Goal: Information Seeking & Learning: Learn about a topic

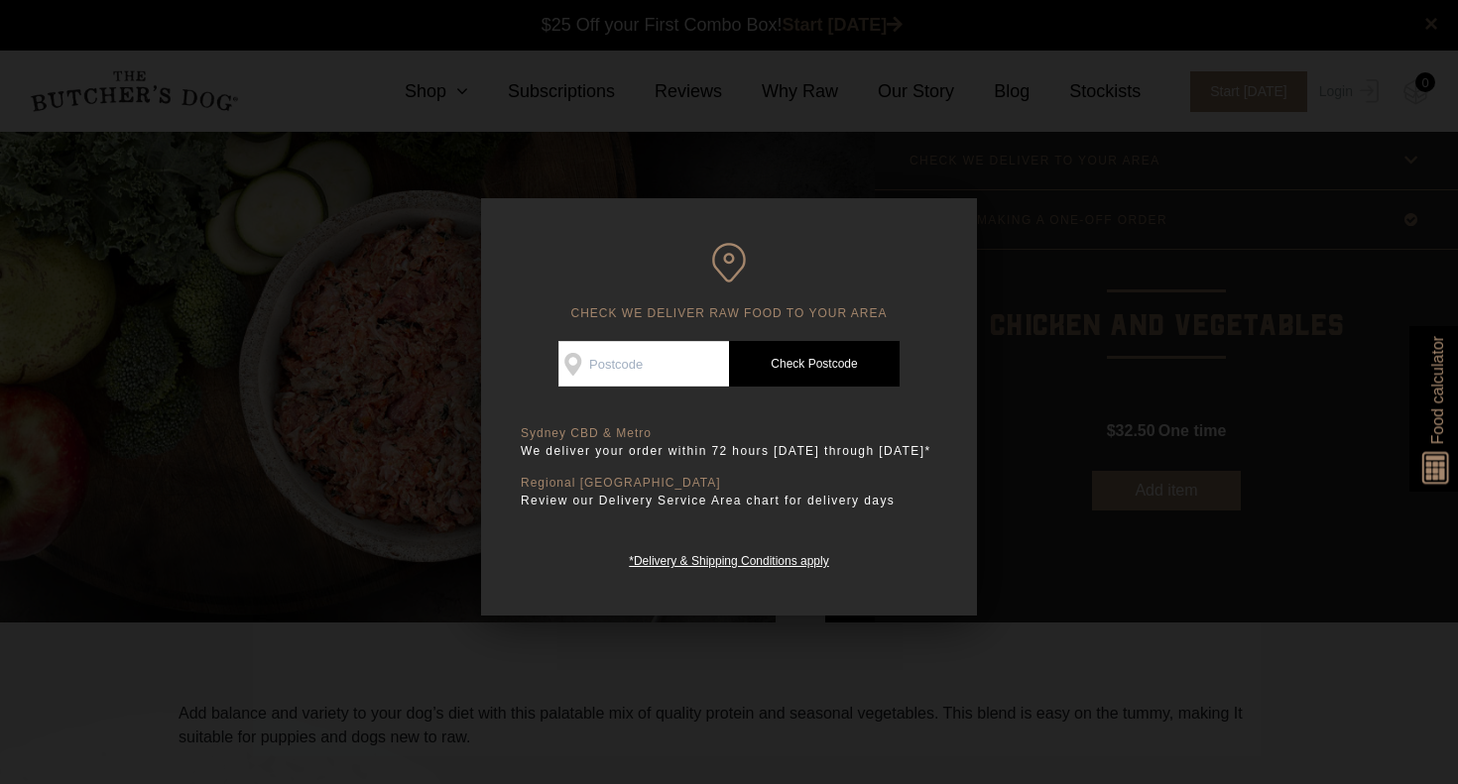
scroll to position [1, 0]
click at [695, 354] on input "Check Availability At" at bounding box center [643, 364] width 171 height 46
type input "2190"
click at [802, 348] on link "Check Postcode" at bounding box center [814, 364] width 171 height 46
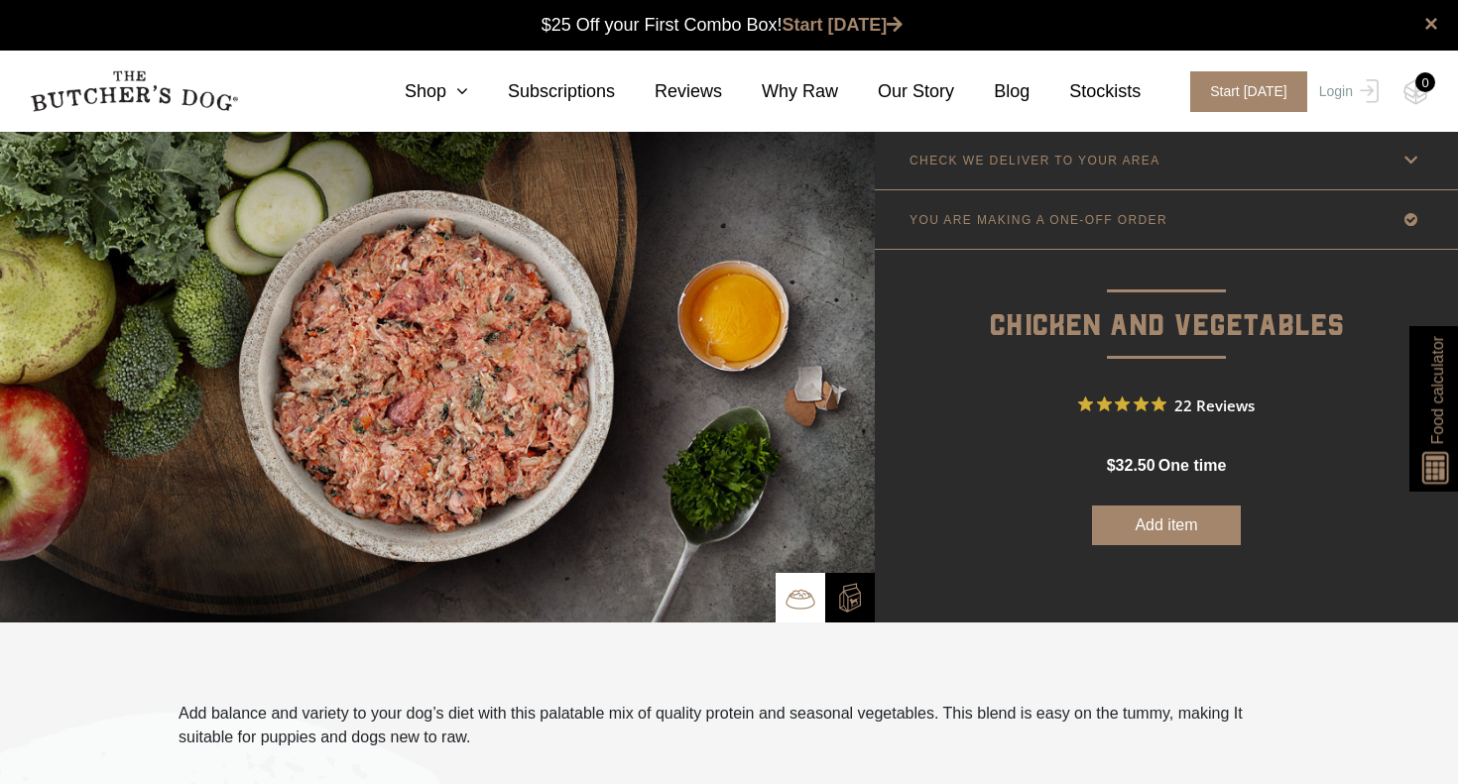
click at [1021, 169] on link "CHECK WE DELIVER TO YOUR AREA" at bounding box center [1166, 160] width 583 height 59
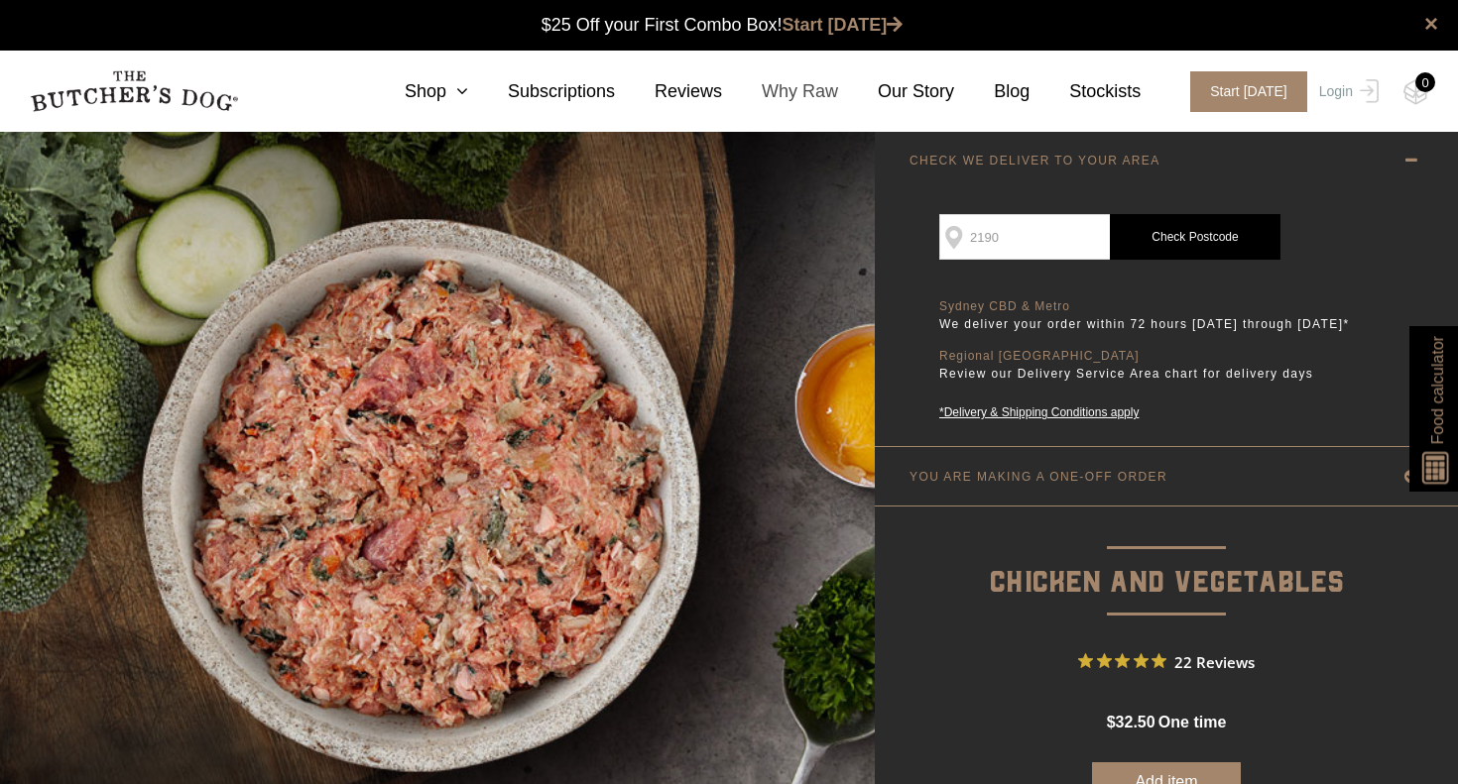
click at [809, 86] on link "Why Raw" at bounding box center [780, 91] width 116 height 27
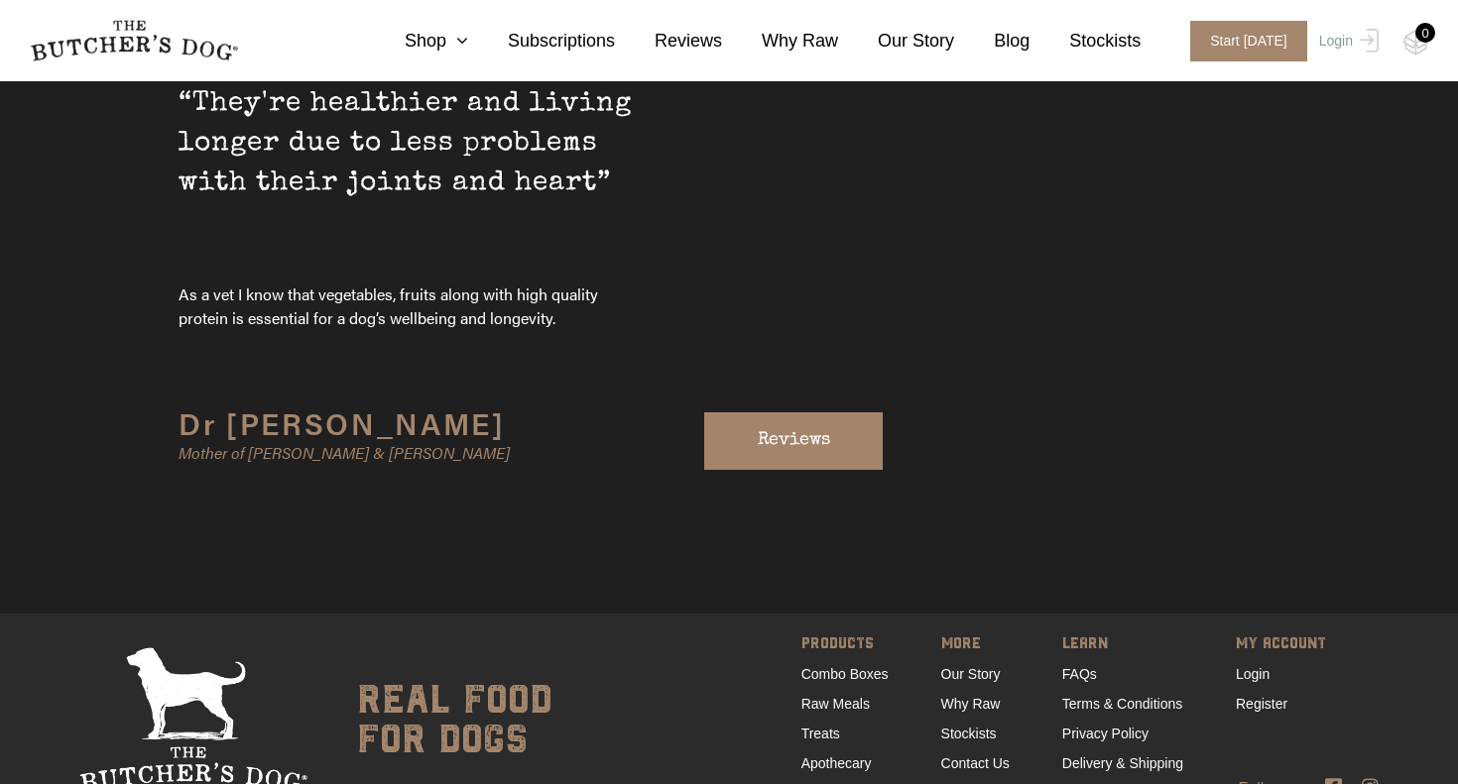
scroll to position [6639, 0]
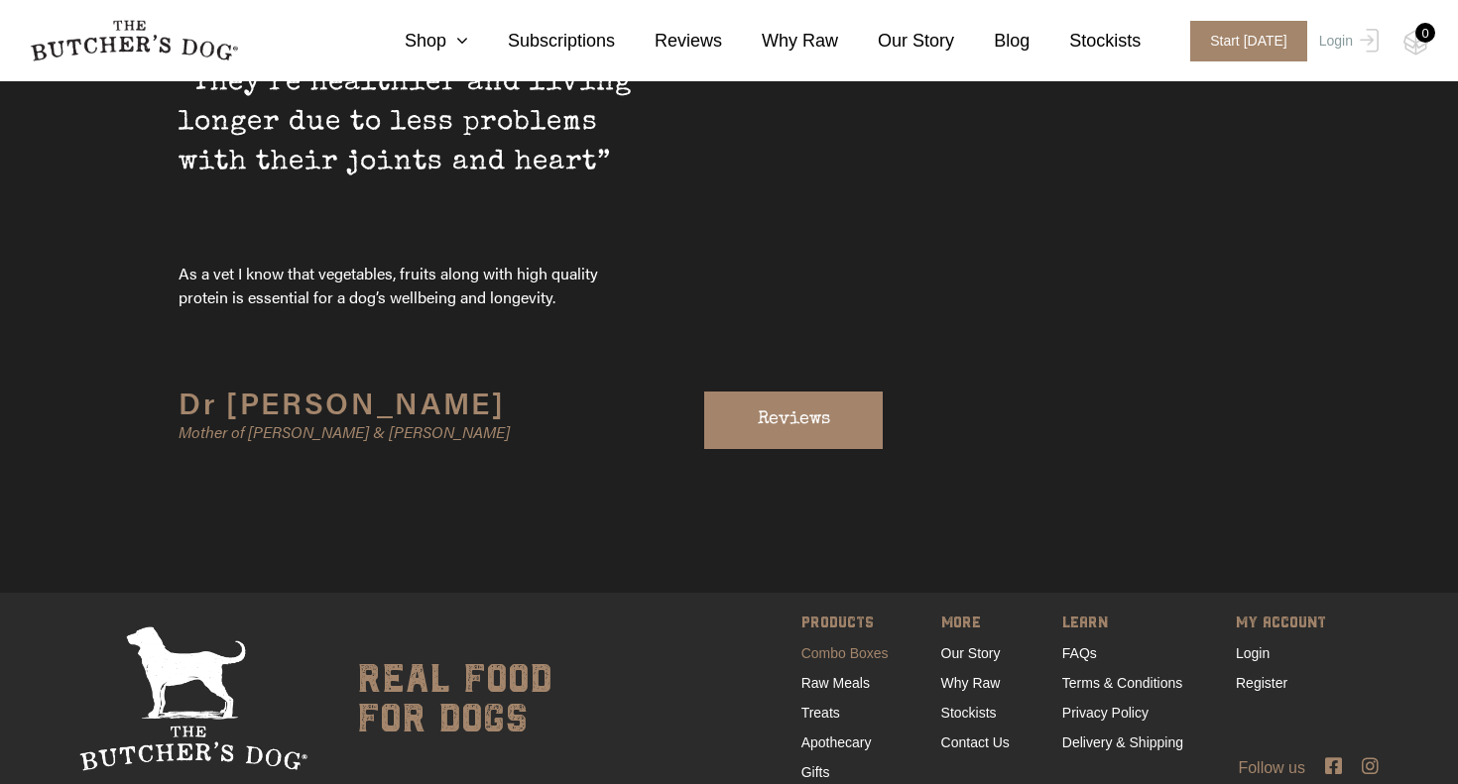
click at [818, 645] on link "Combo Boxes" at bounding box center [844, 653] width 87 height 16
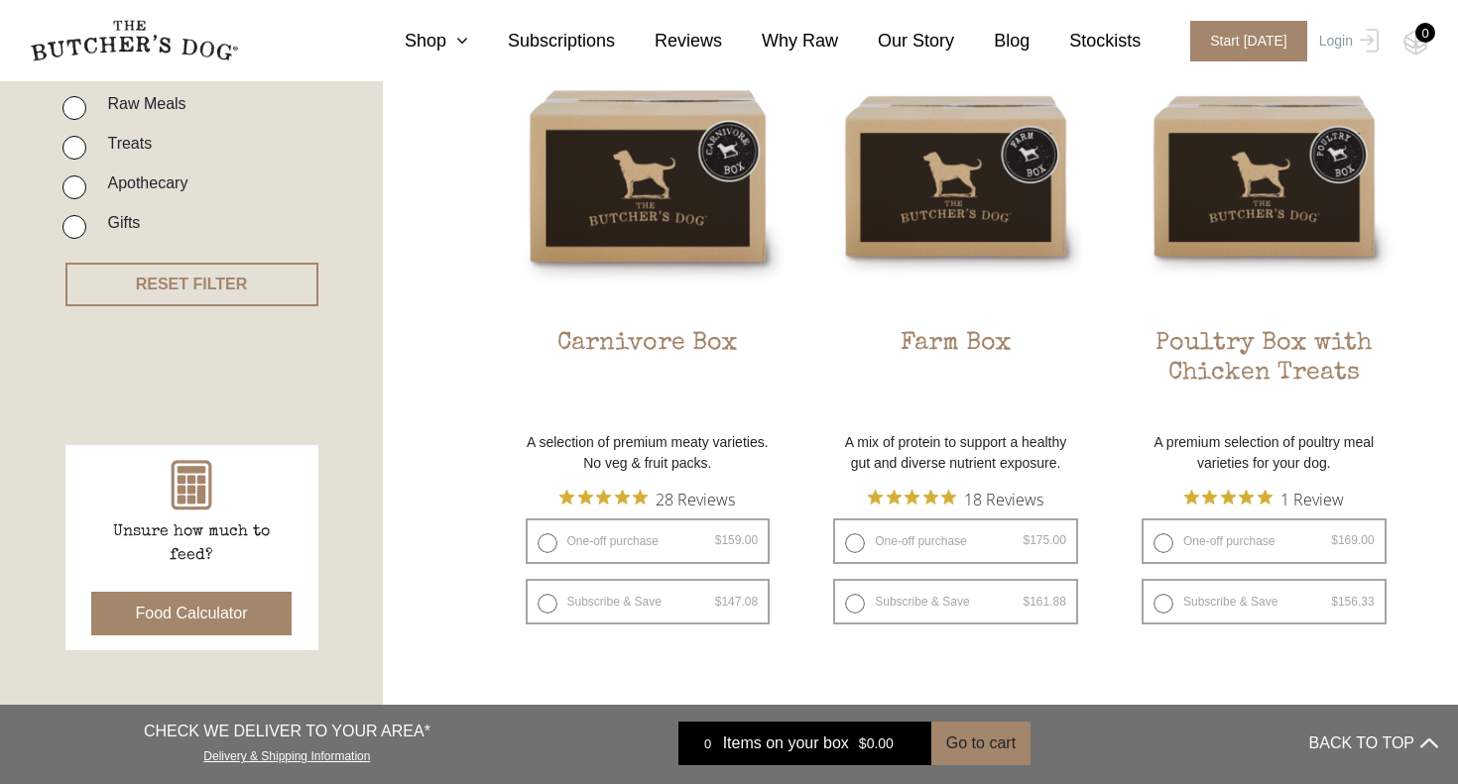
scroll to position [557, 0]
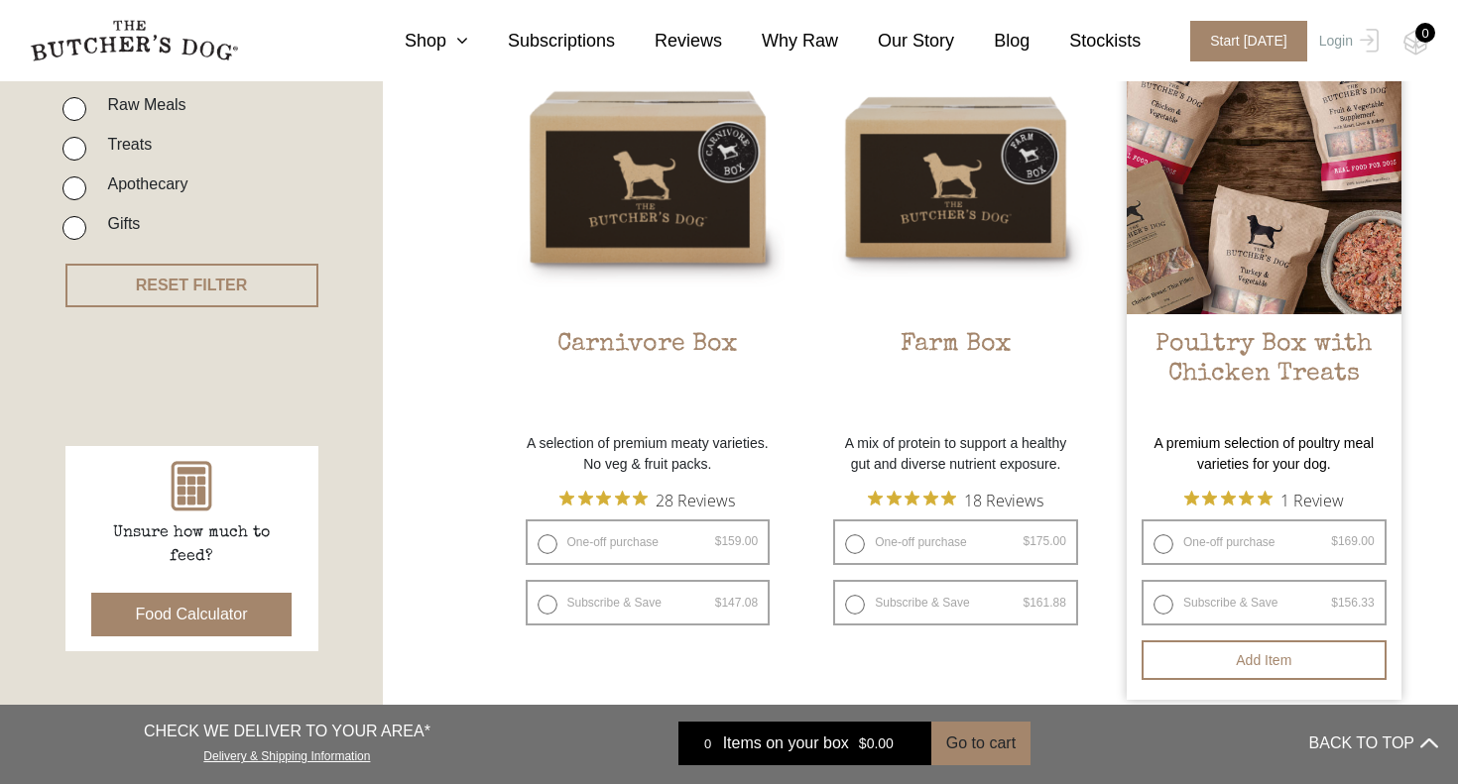
click at [1256, 272] on img at bounding box center [1263, 177] width 275 height 275
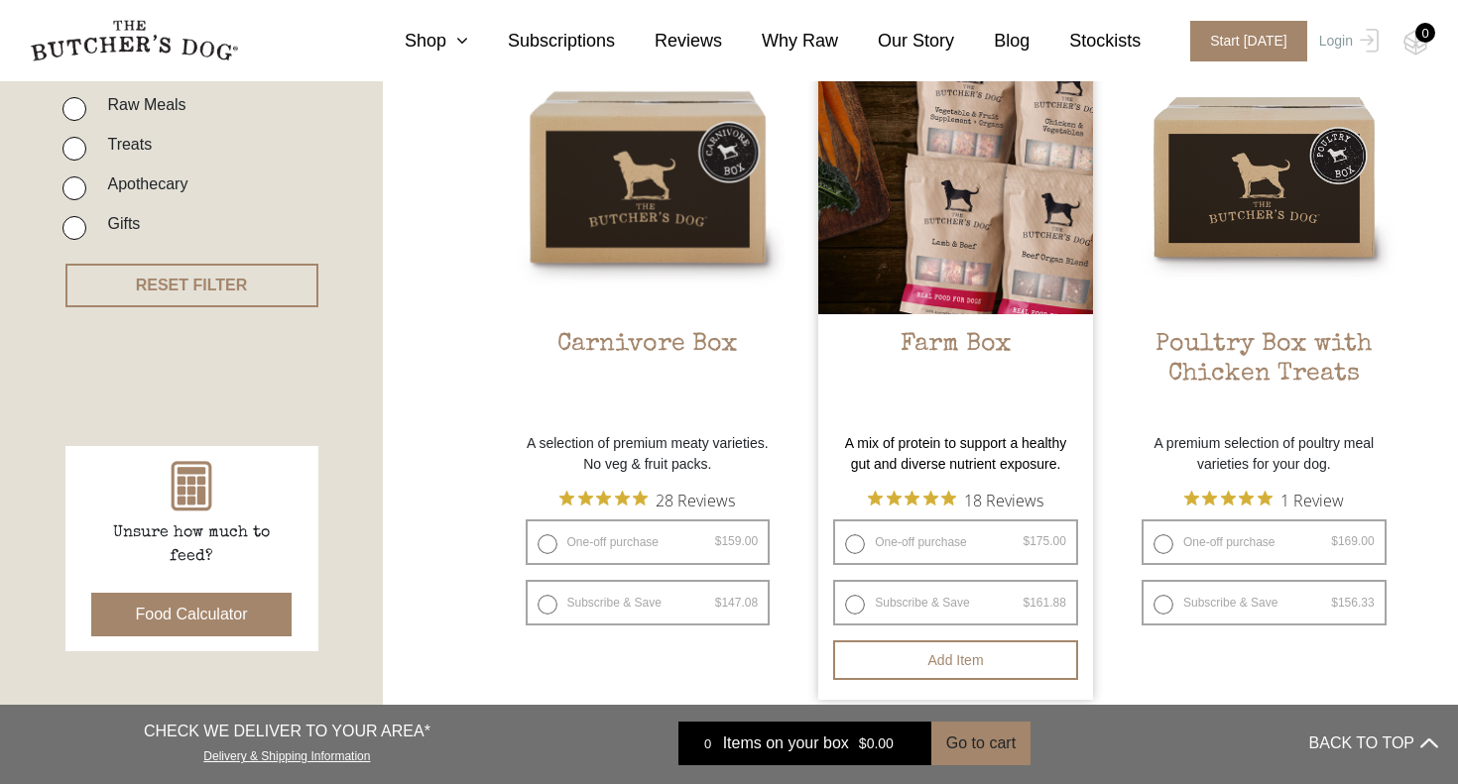
click at [900, 176] on img at bounding box center [955, 177] width 275 height 275
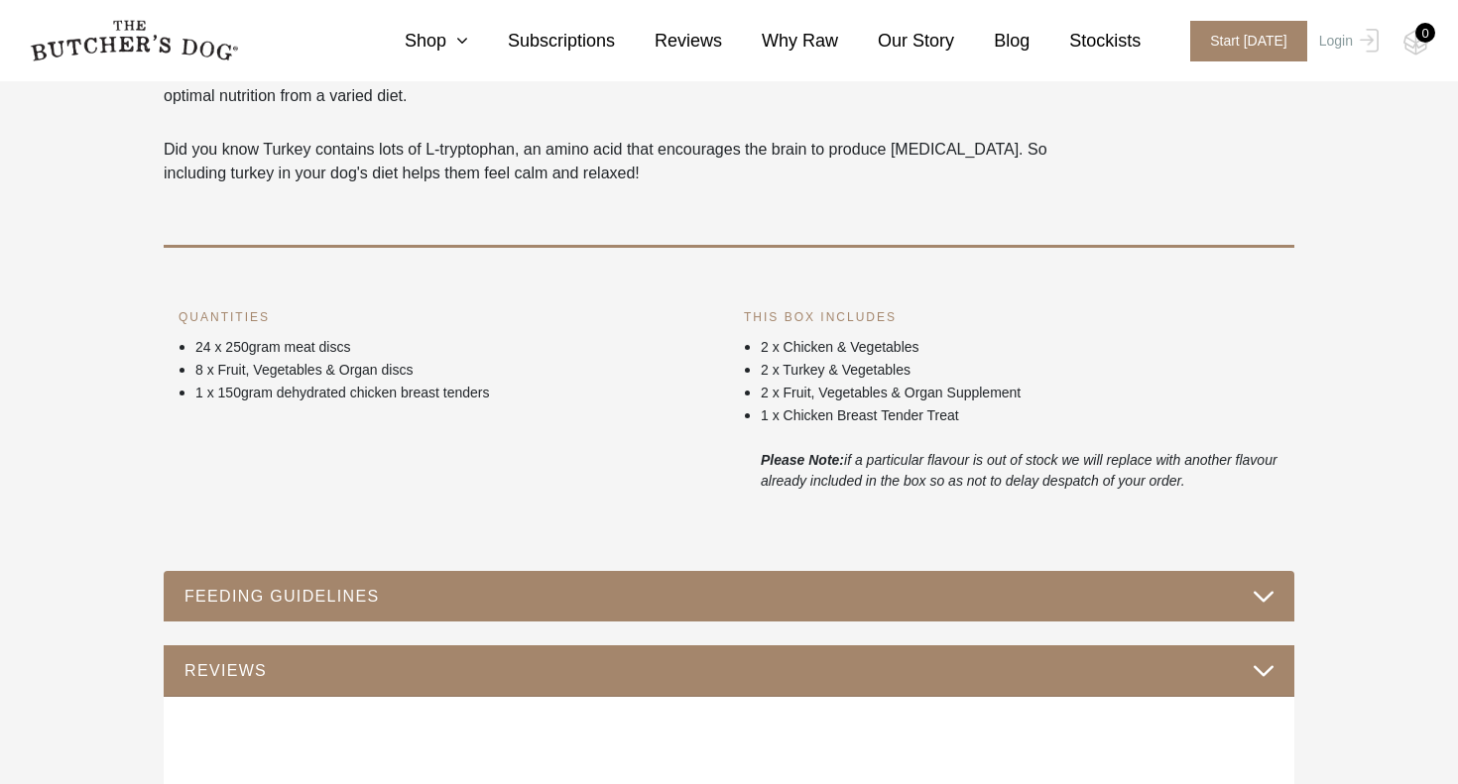
scroll to position [800, 0]
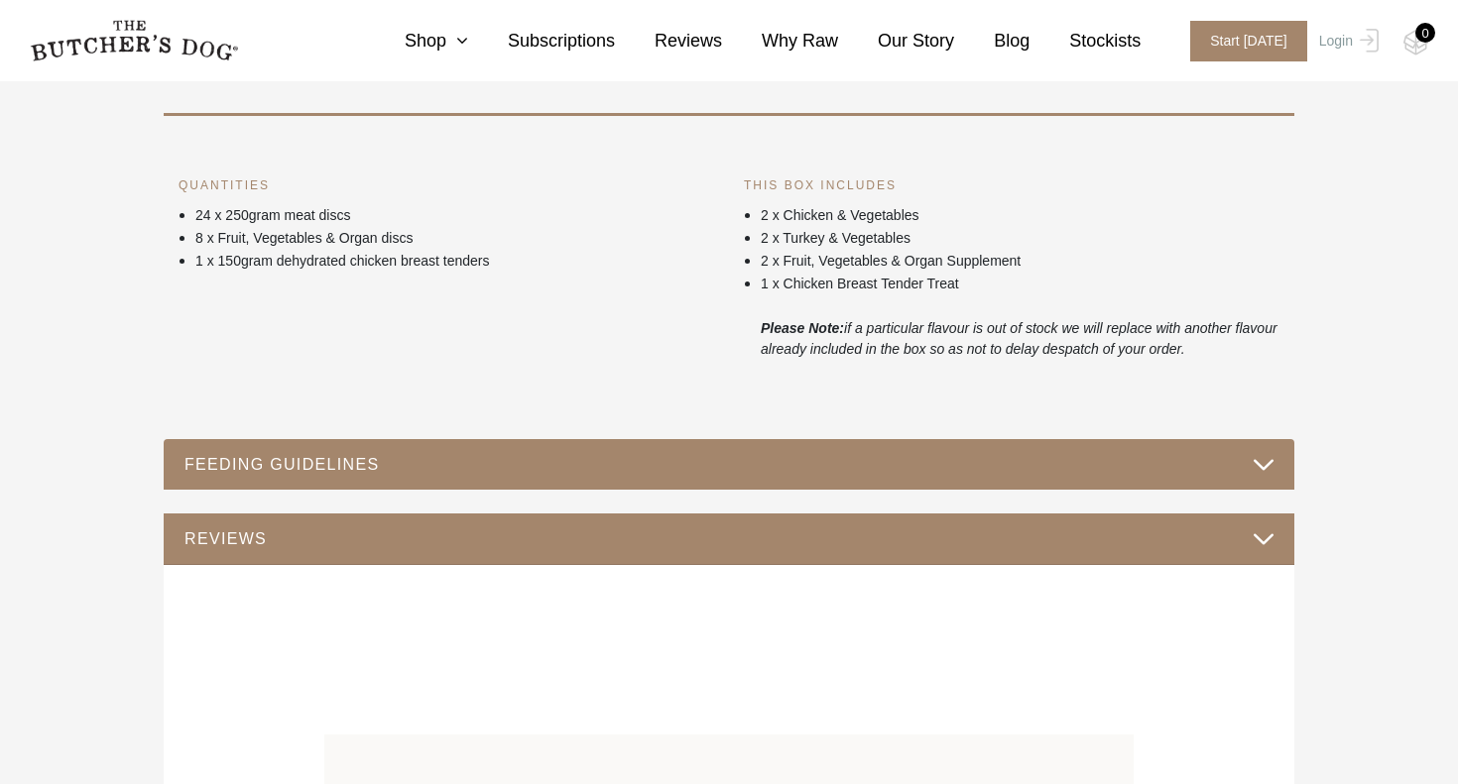
click at [629, 463] on button "FEEDING GUIDELINES" at bounding box center [728, 464] width 1091 height 27
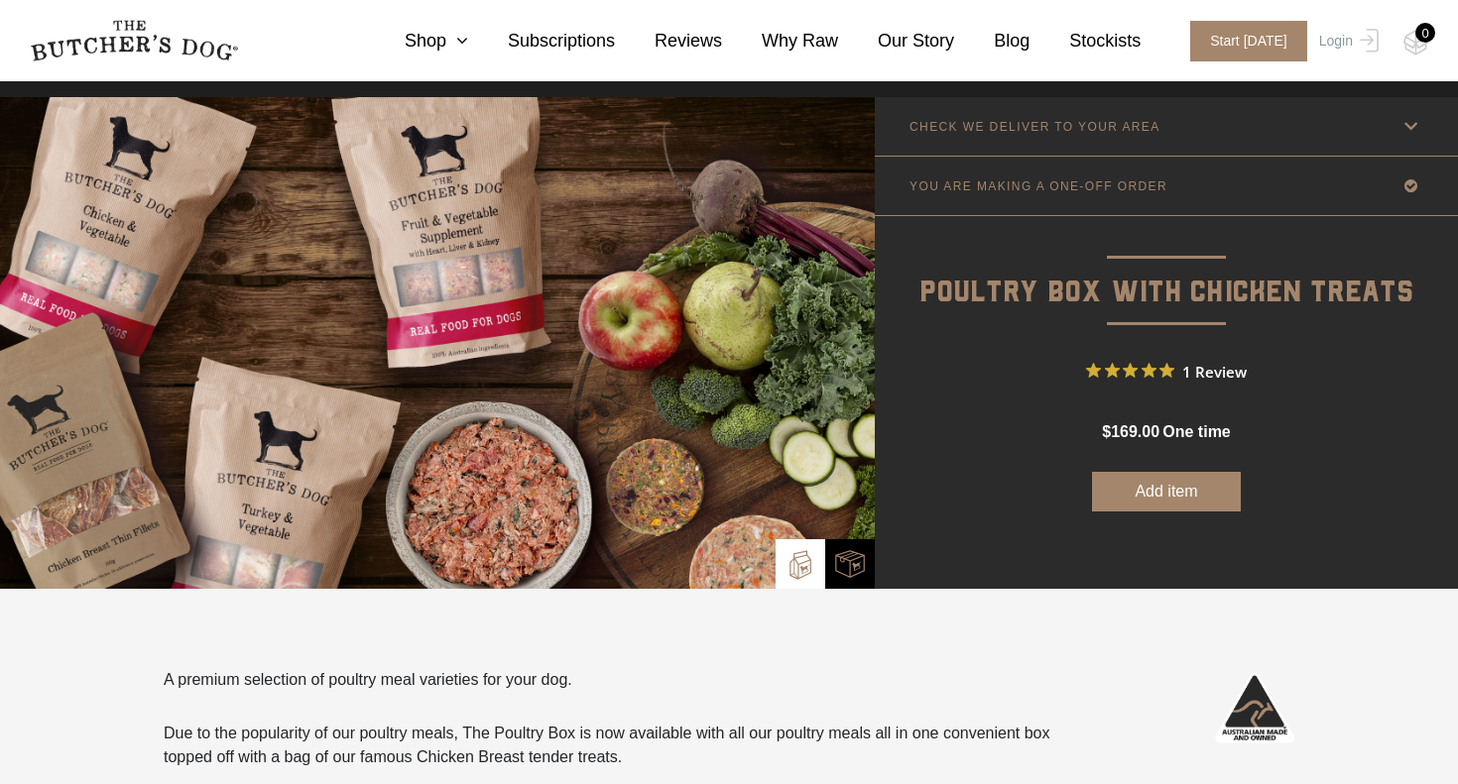
scroll to position [0, 0]
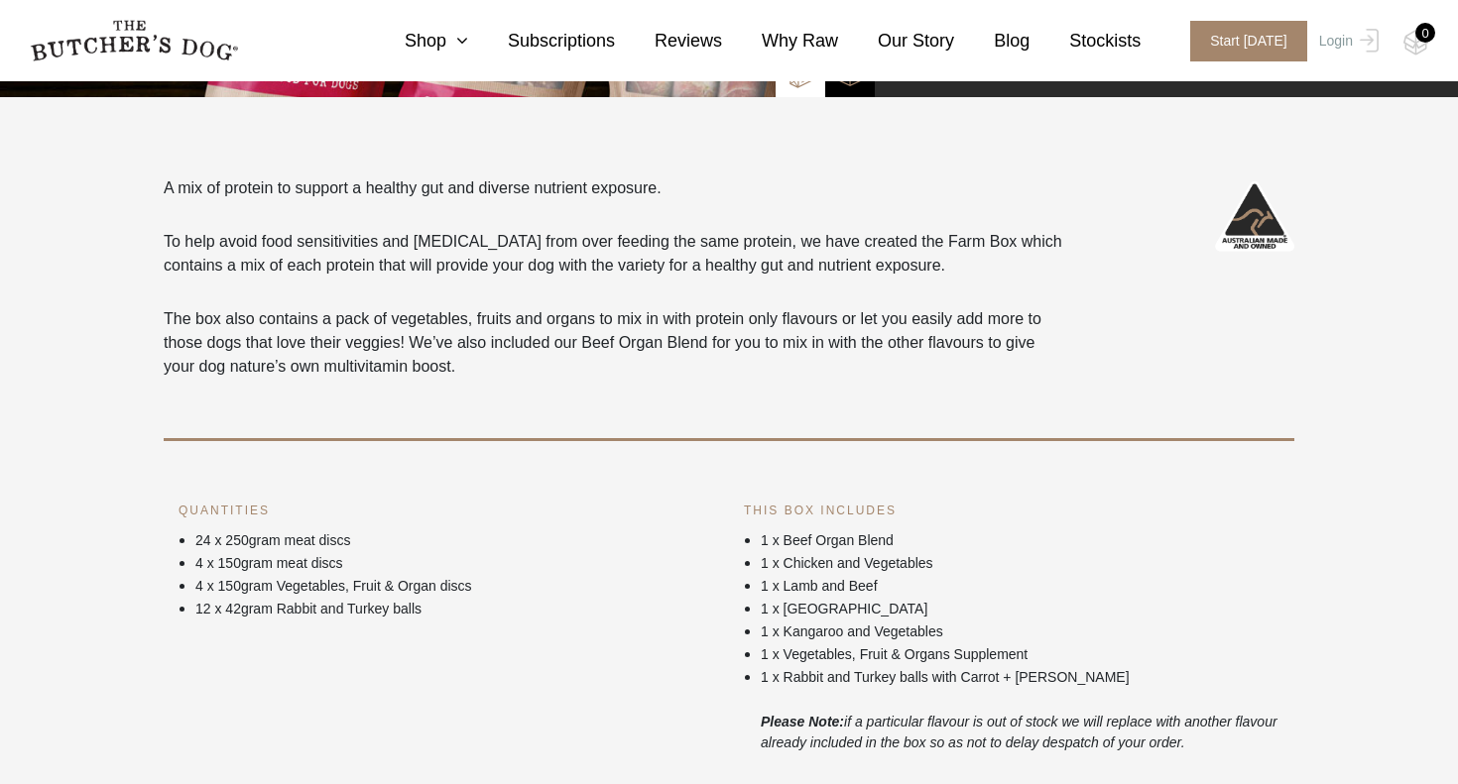
scroll to position [502, 0]
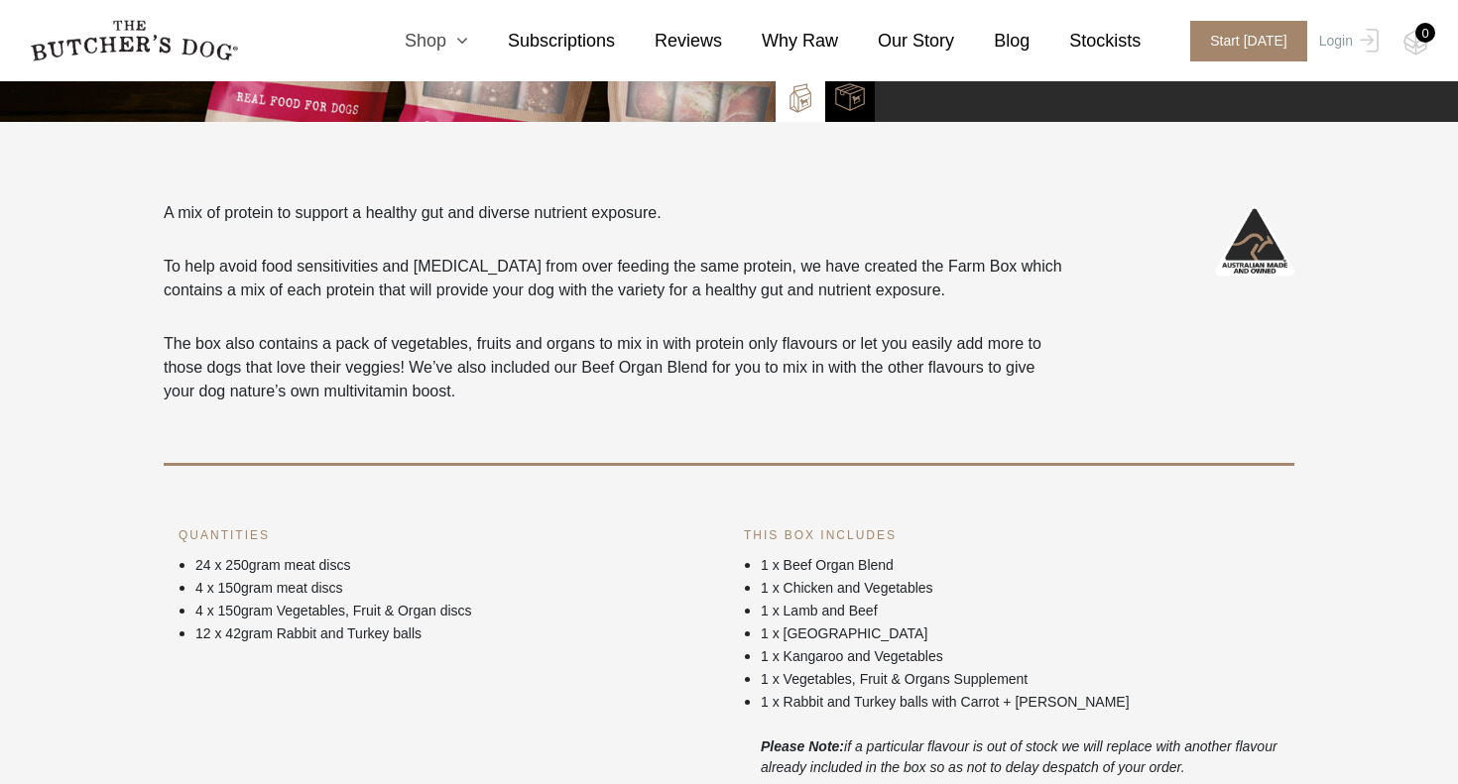
click at [426, 51] on link "Shop" at bounding box center [416, 41] width 103 height 27
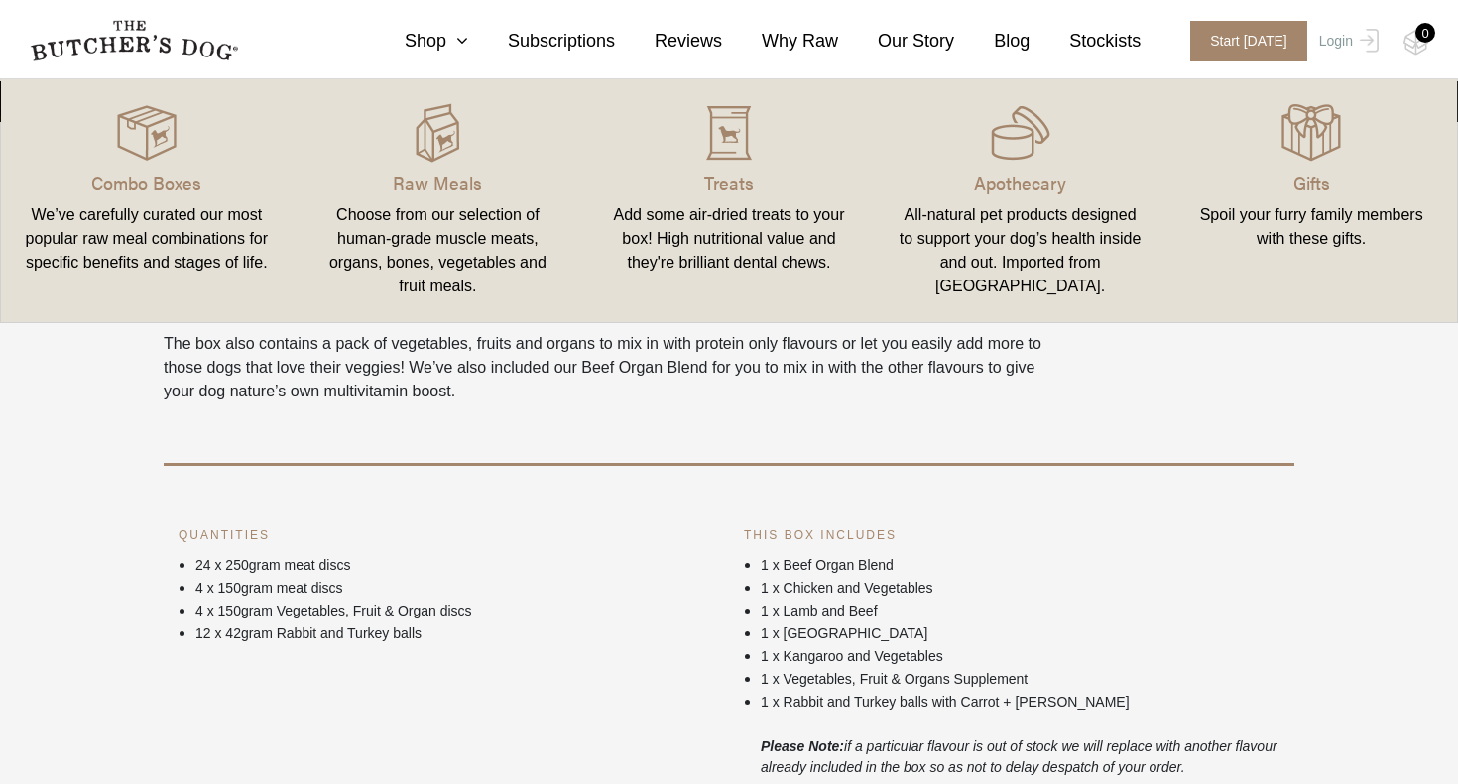
click at [436, 227] on div "Choose from our selection of human-grade muscle meats, organs, bones, vegetable…" at bounding box center [438, 250] width 244 height 95
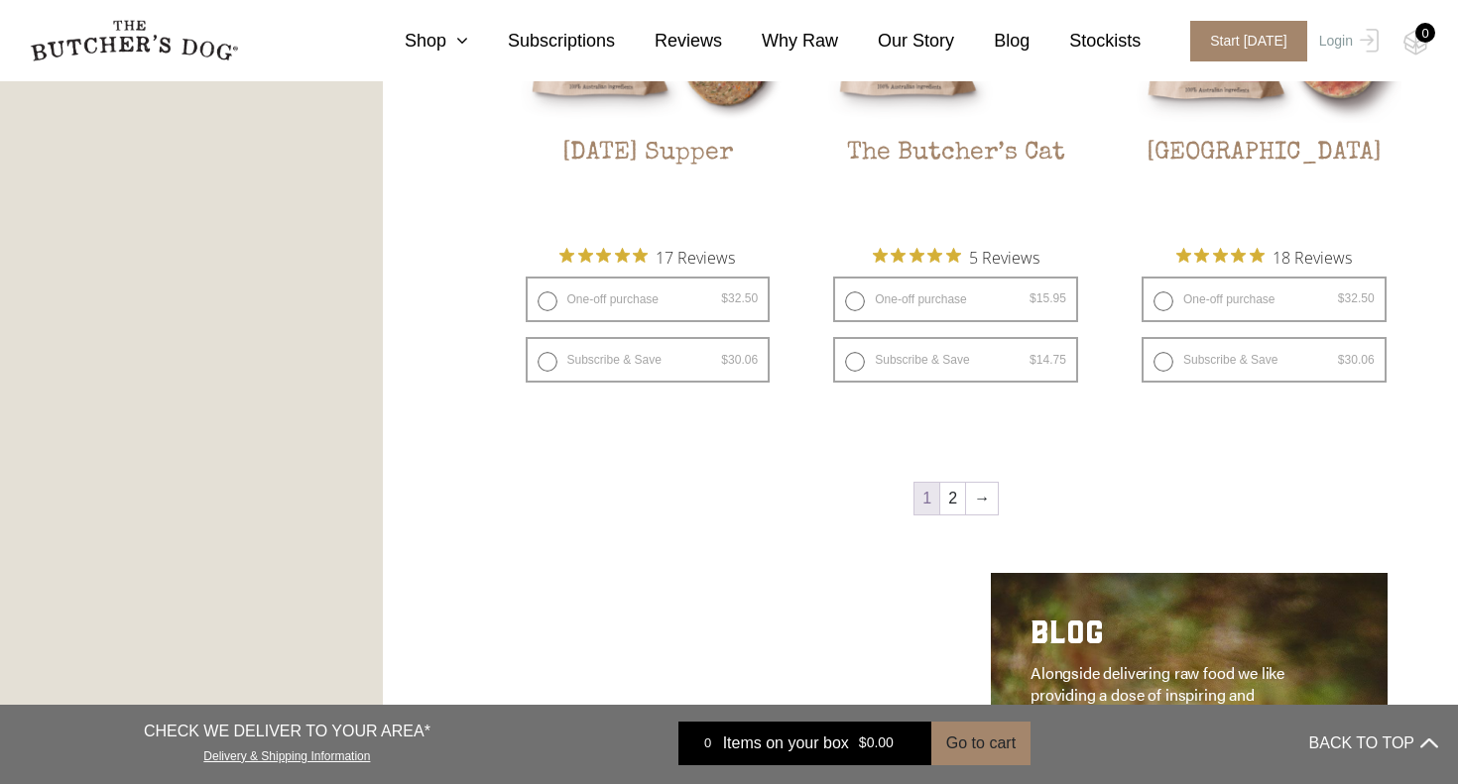
scroll to position [2565, 0]
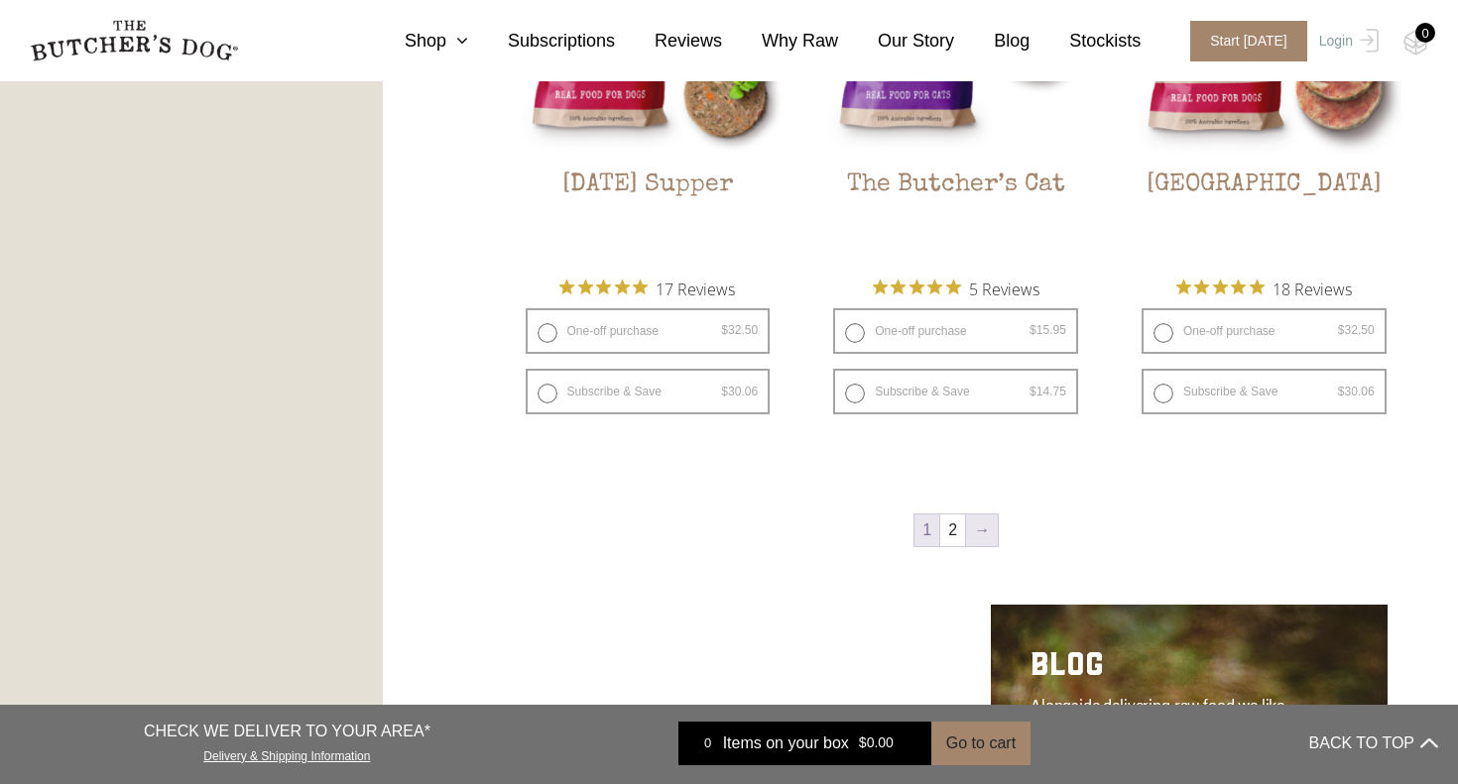
click at [995, 545] on link "→" at bounding box center [982, 531] width 32 height 32
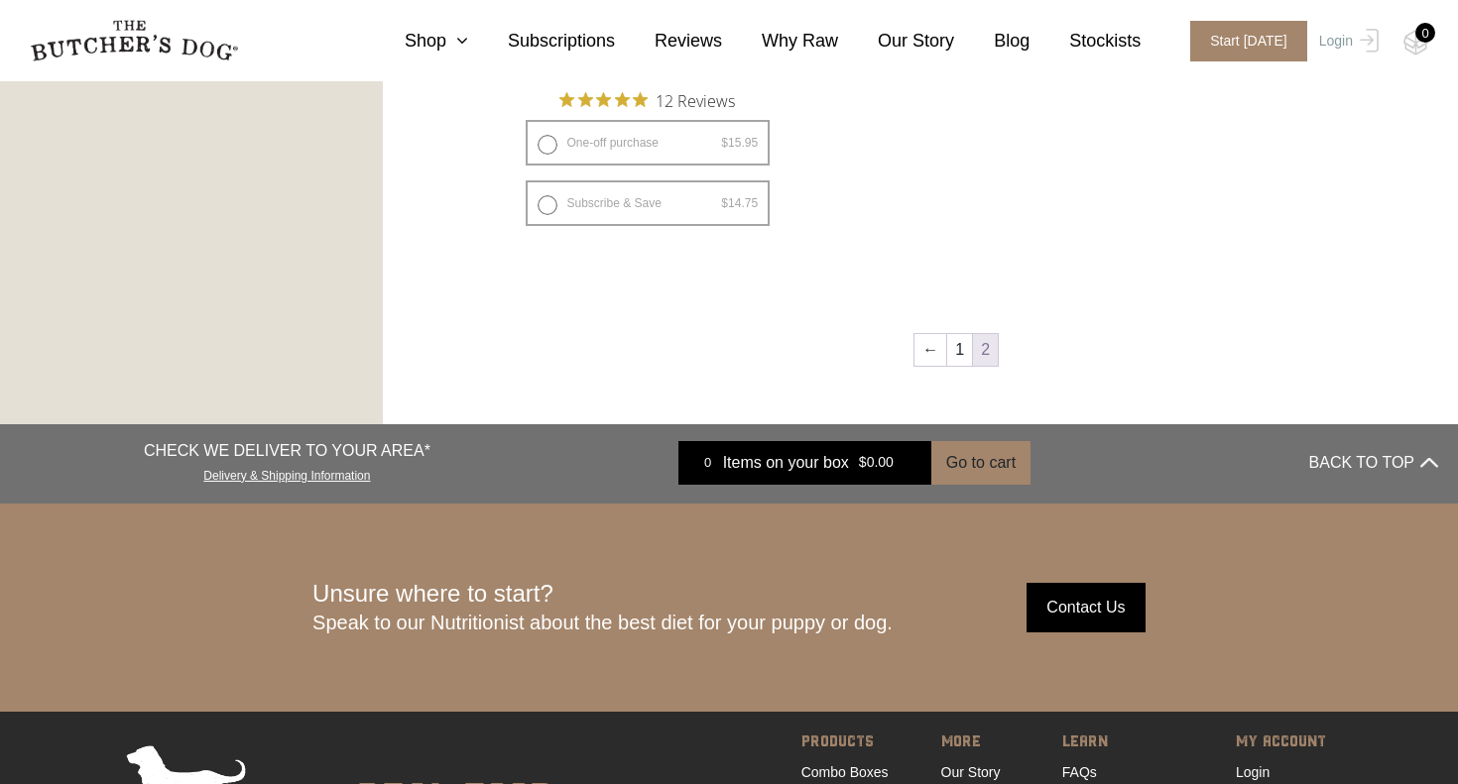
scroll to position [1742, 0]
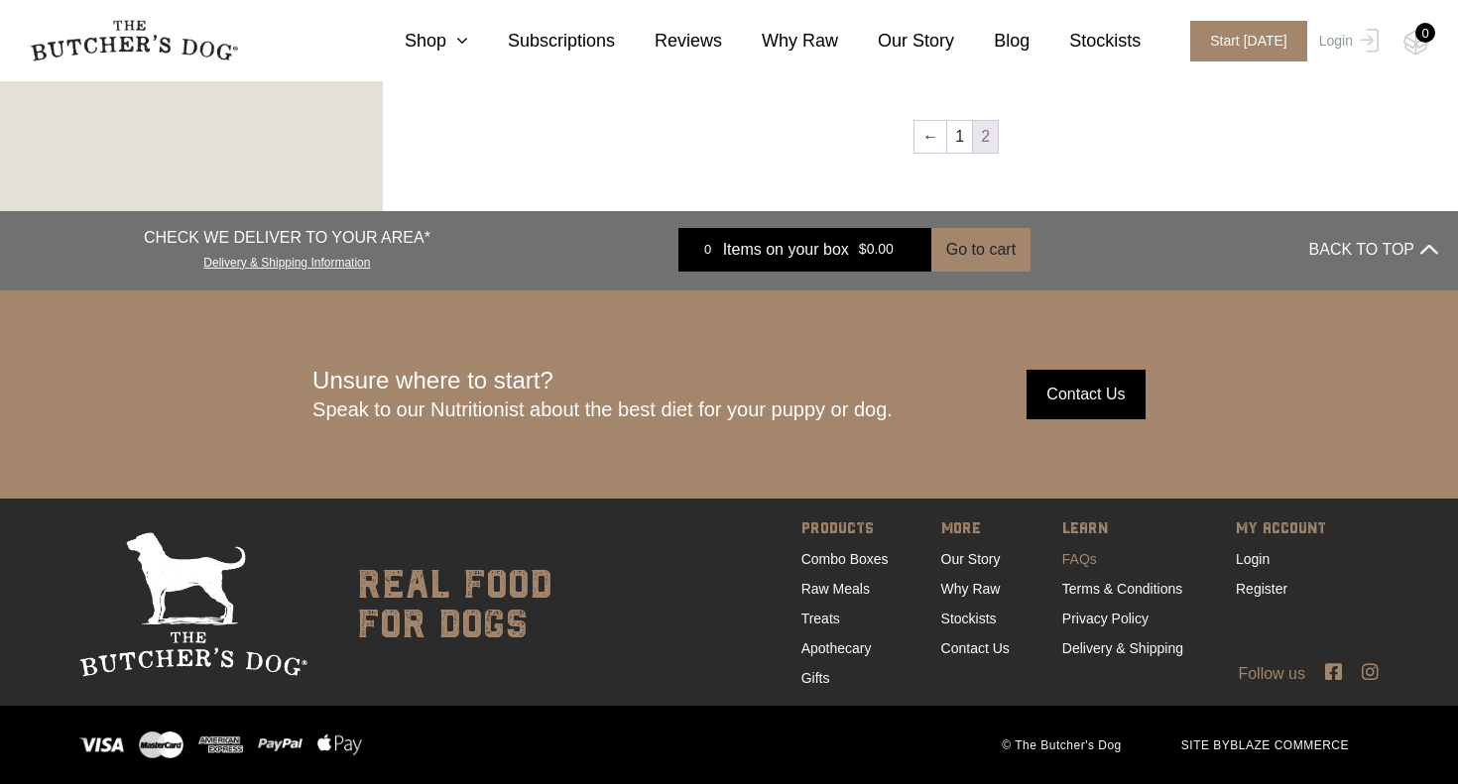
click at [1068, 563] on link "FAQs" at bounding box center [1079, 559] width 35 height 16
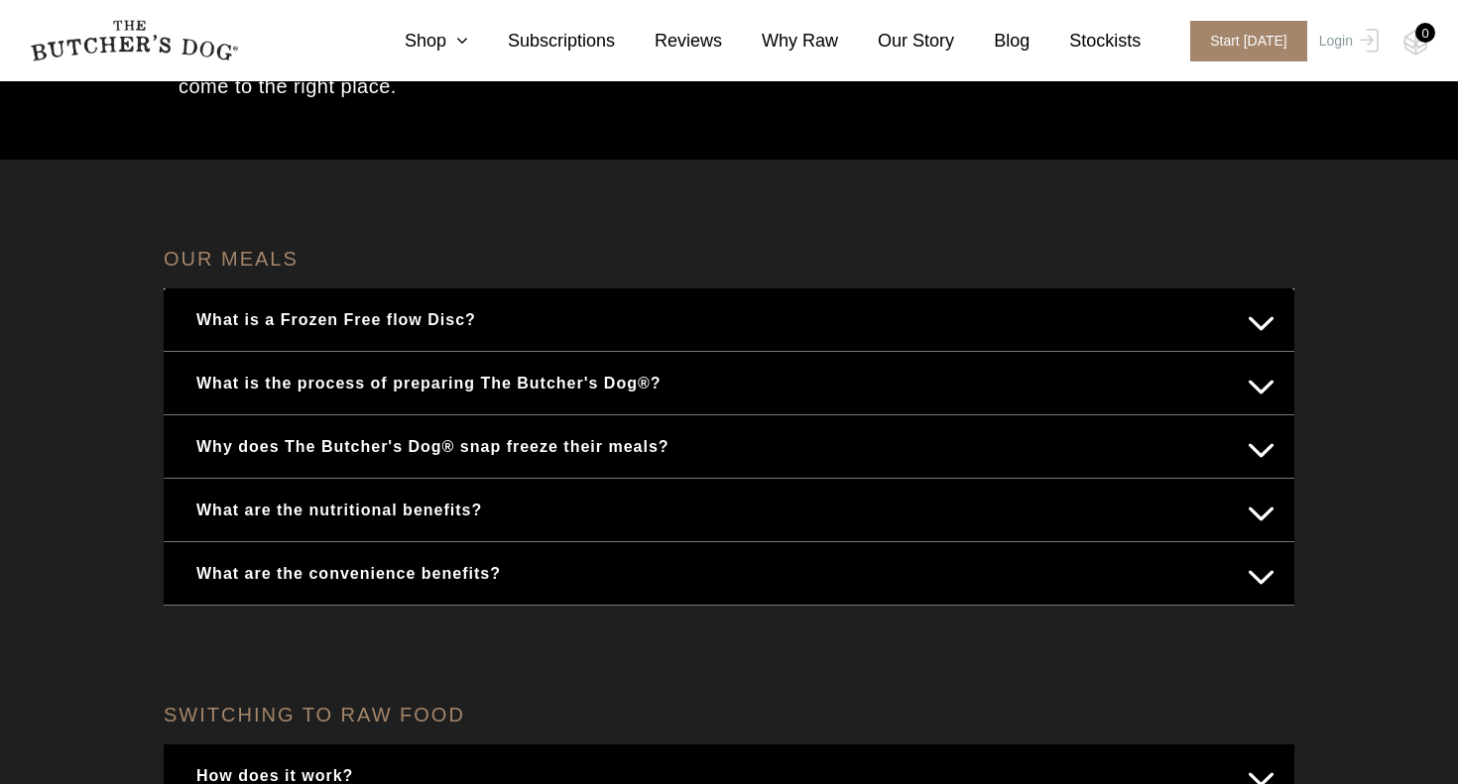
scroll to position [205, 0]
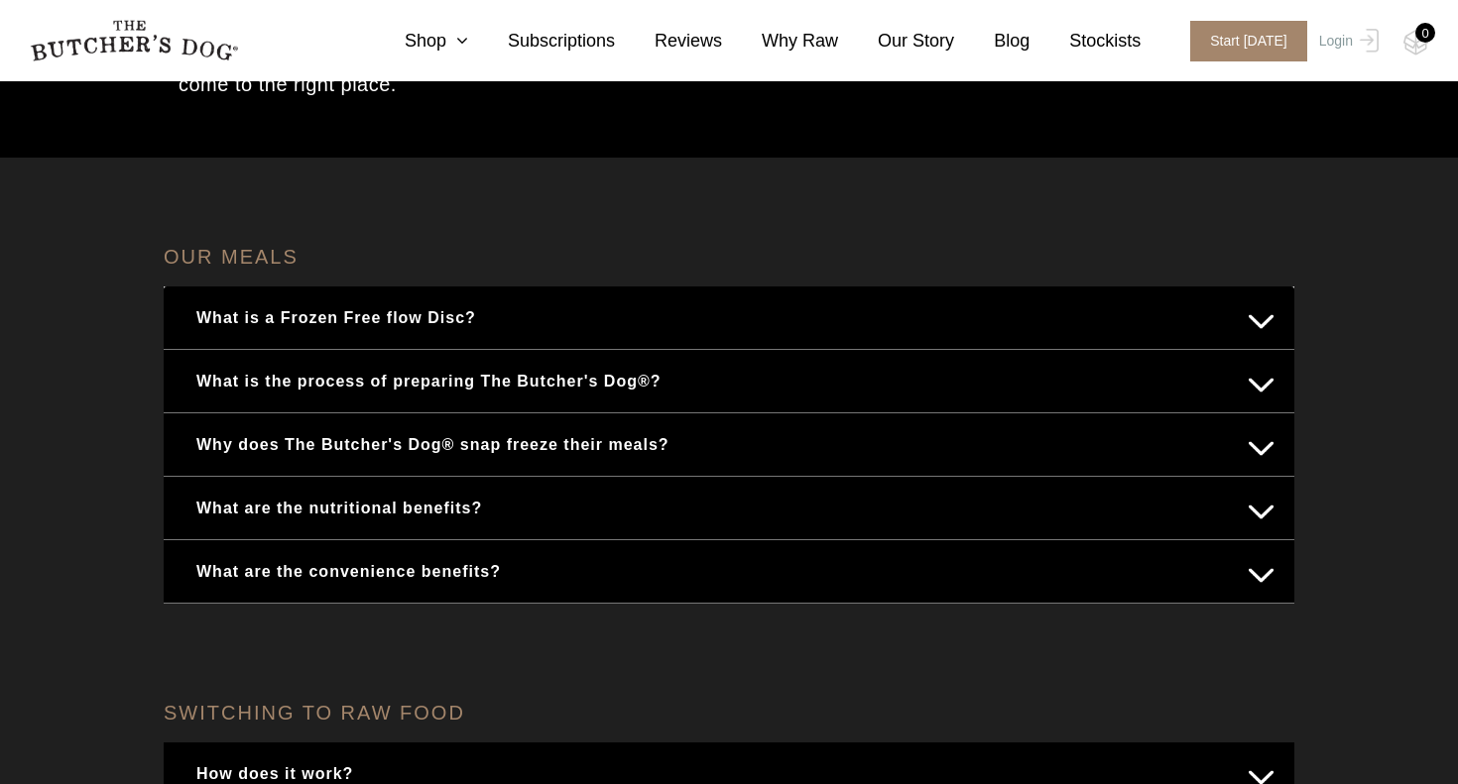
click at [560, 386] on button "What is the process of preparing The Butcher's Dog®?" at bounding box center [728, 381] width 1091 height 39
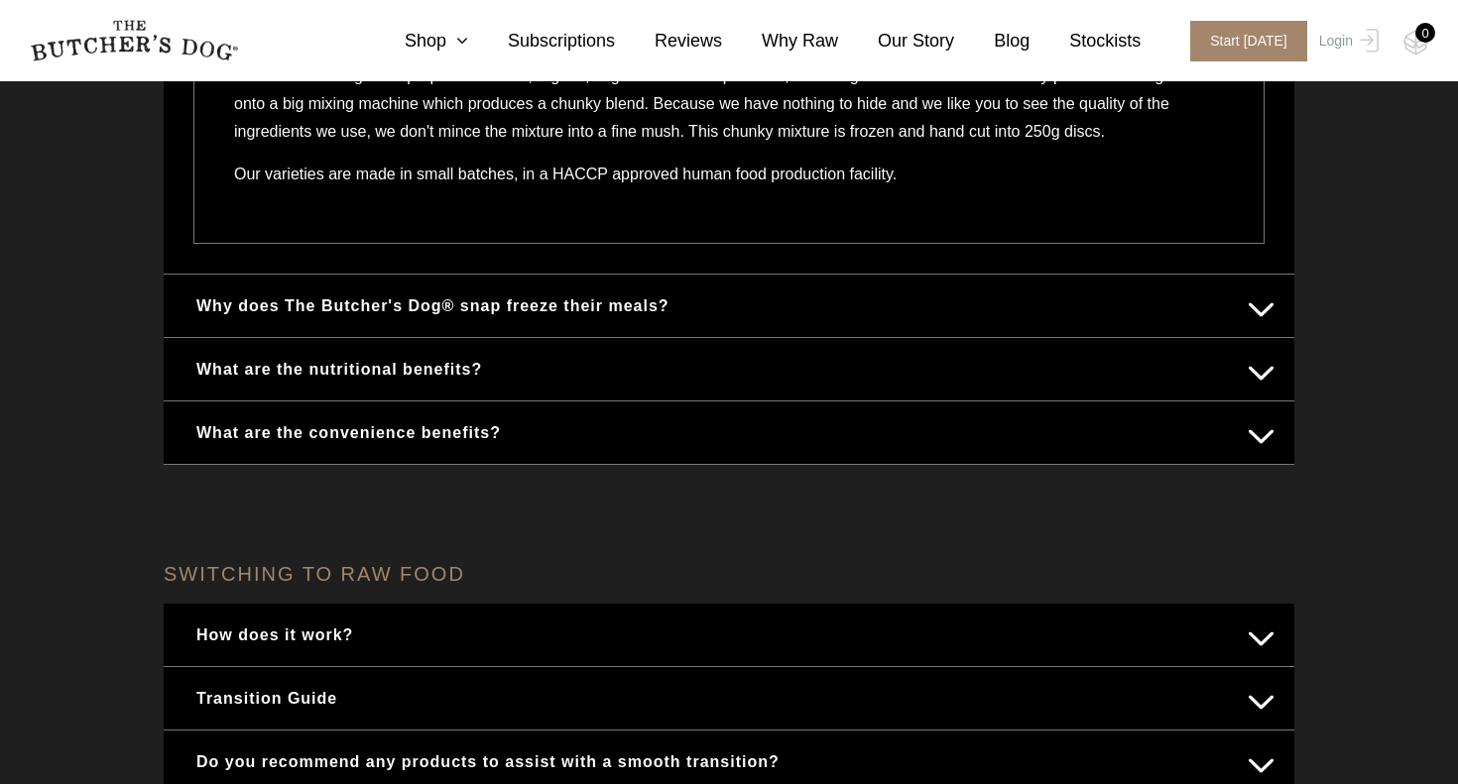
scroll to position [641, 0]
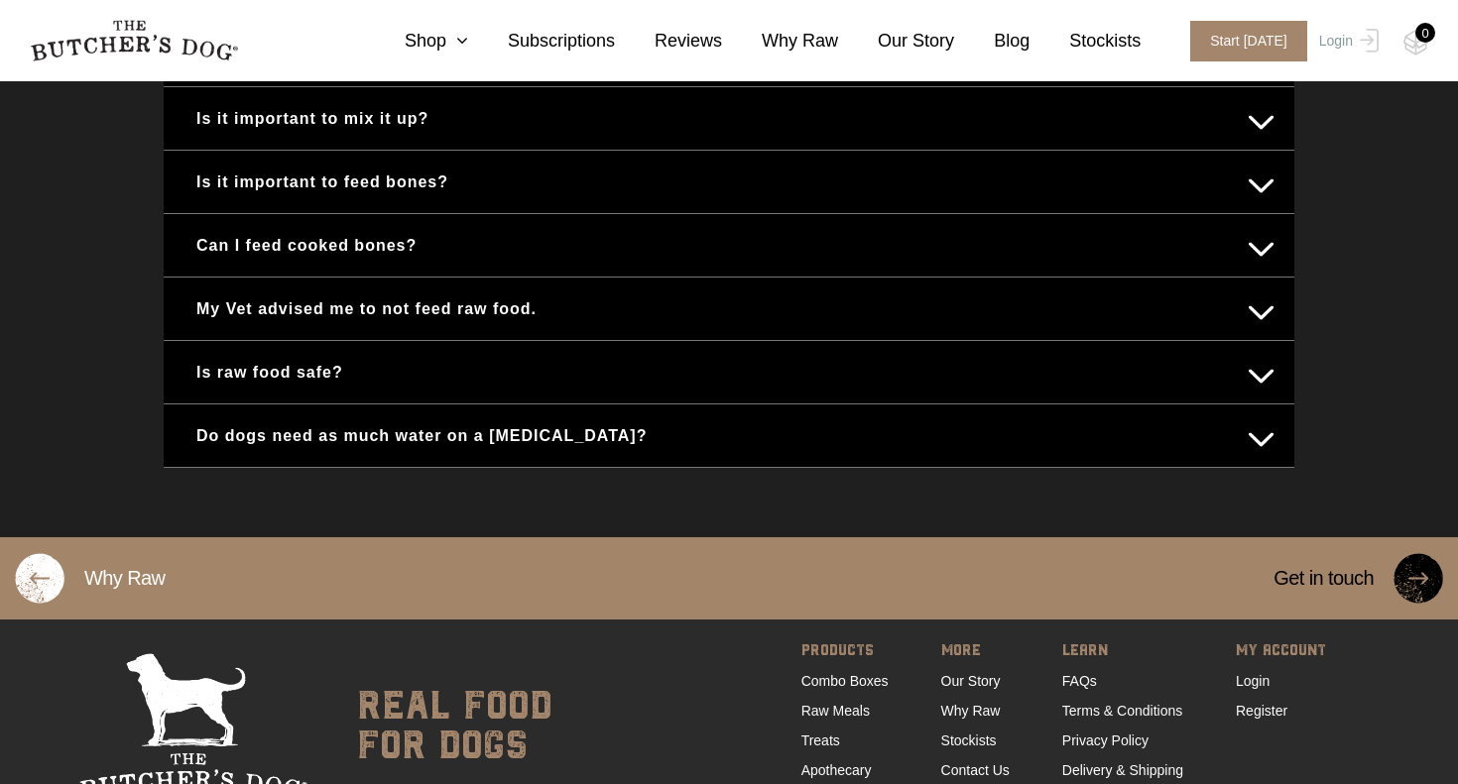
click at [555, 328] on button "My Vet advised me to not feed raw food." at bounding box center [728, 309] width 1091 height 39
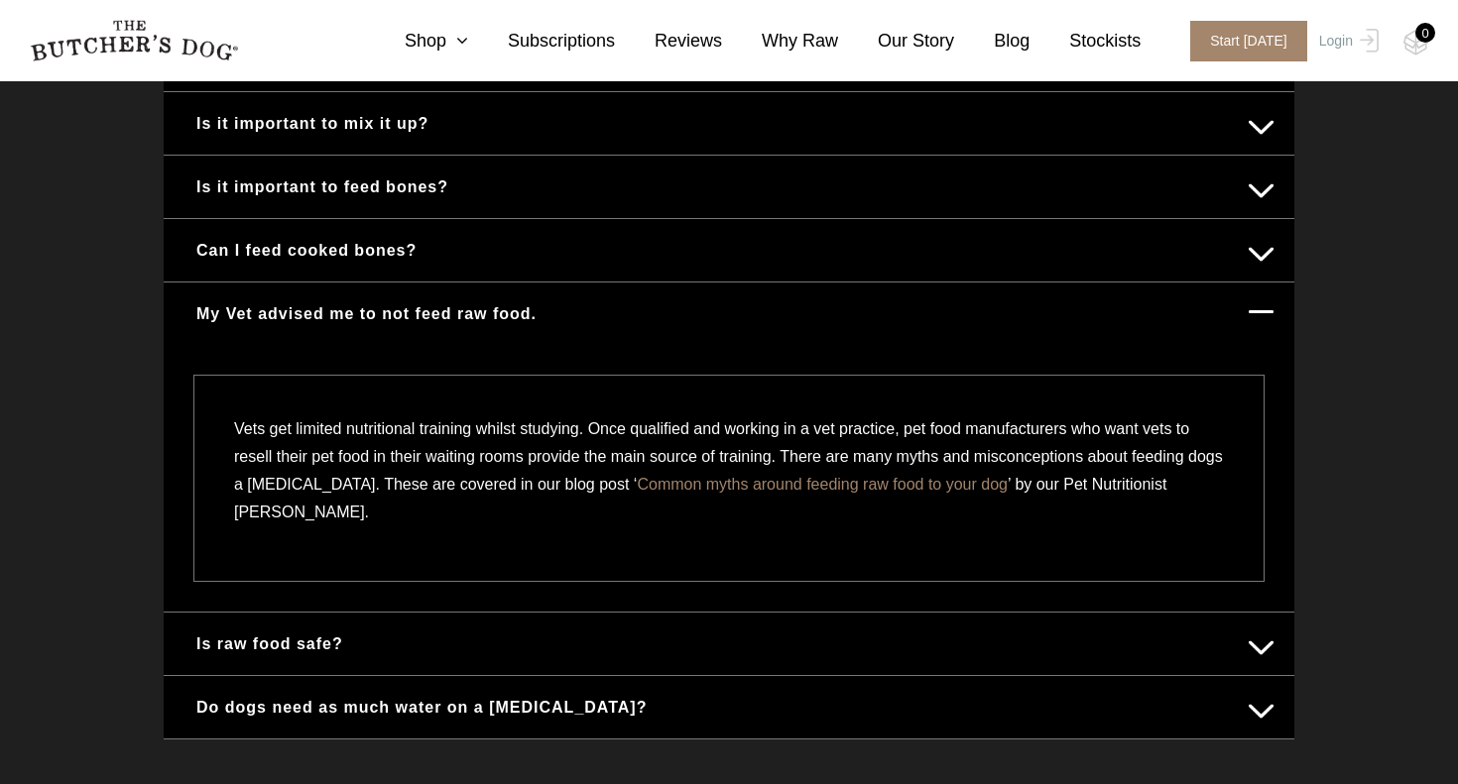
scroll to position [1150, 0]
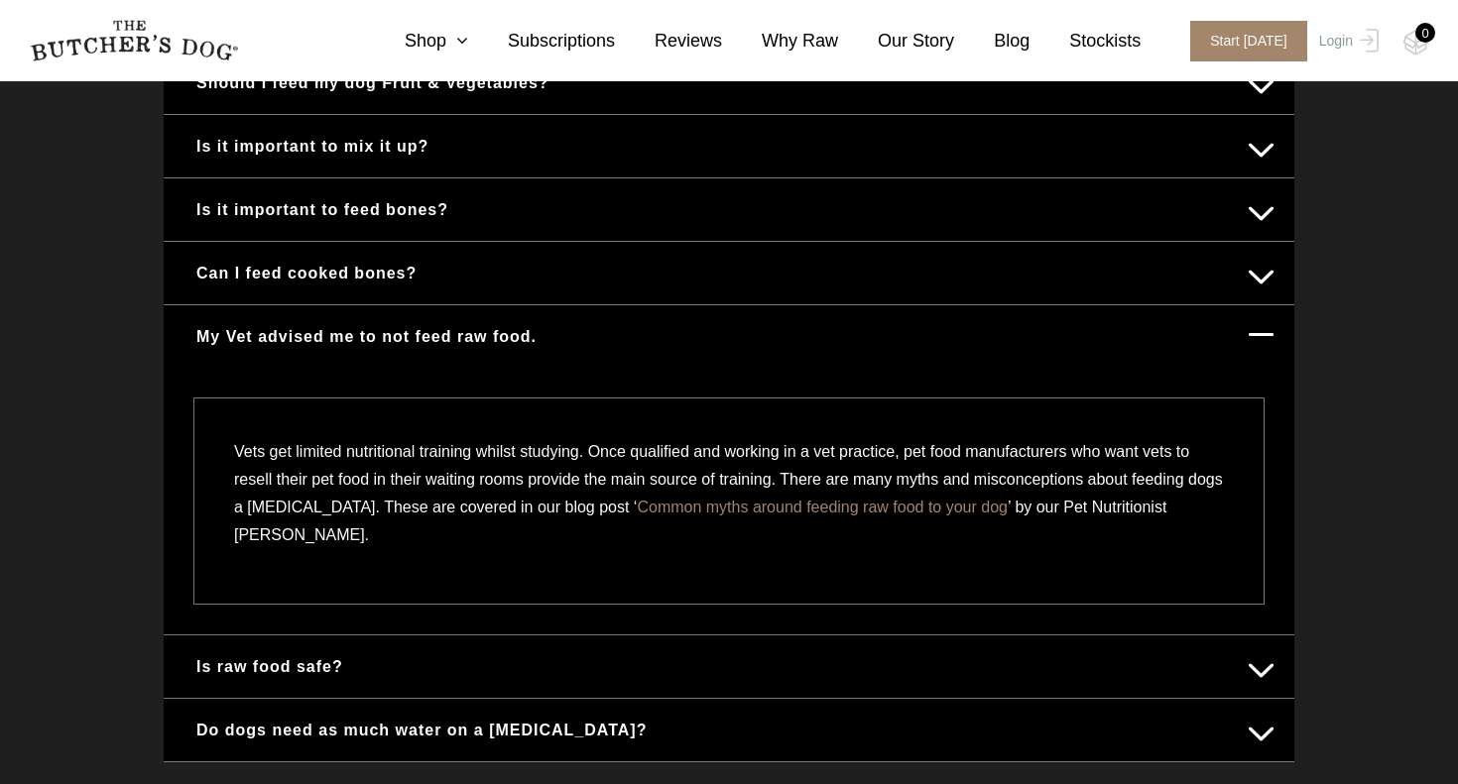
click at [239, 682] on button "Is raw food safe?" at bounding box center [728, 666] width 1091 height 39
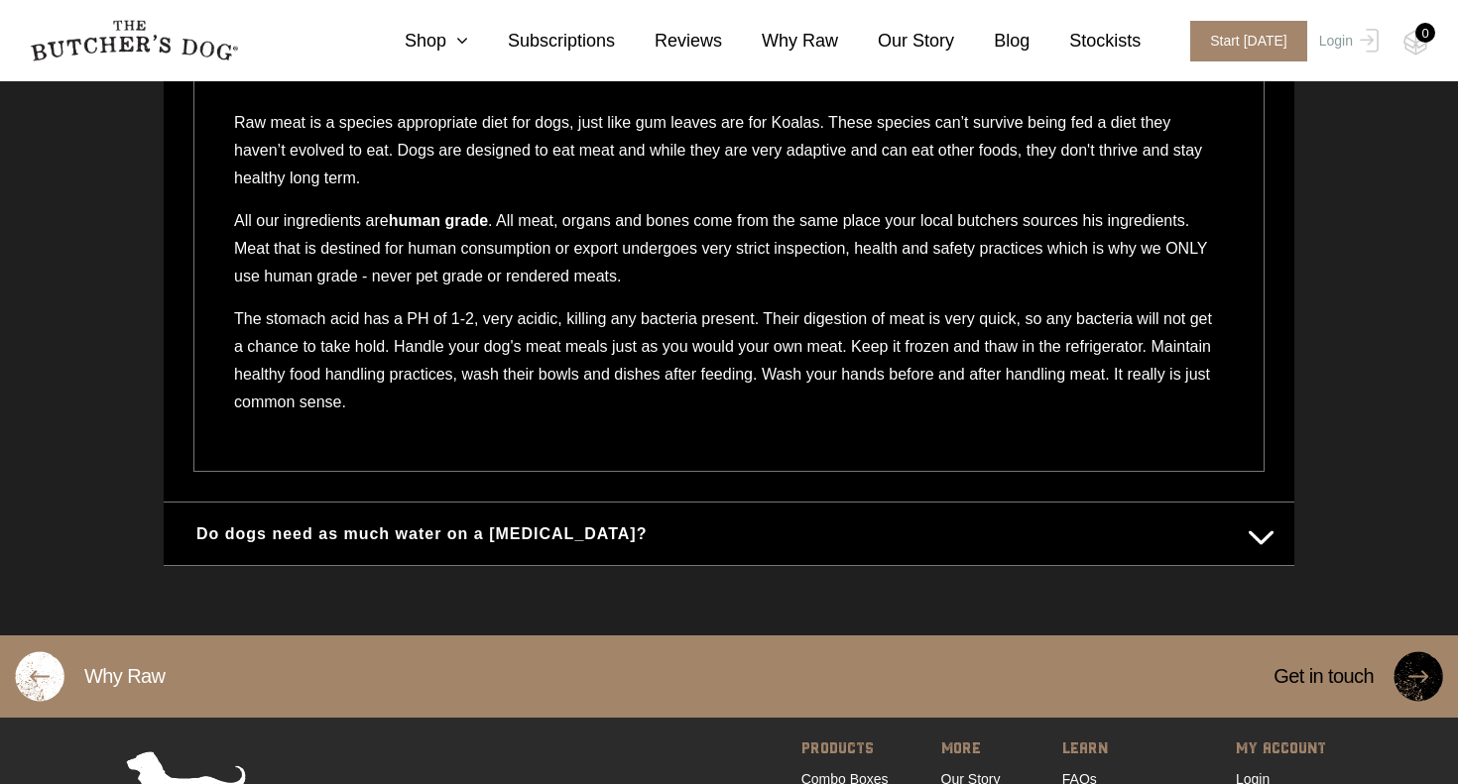
scroll to position [1555, 0]
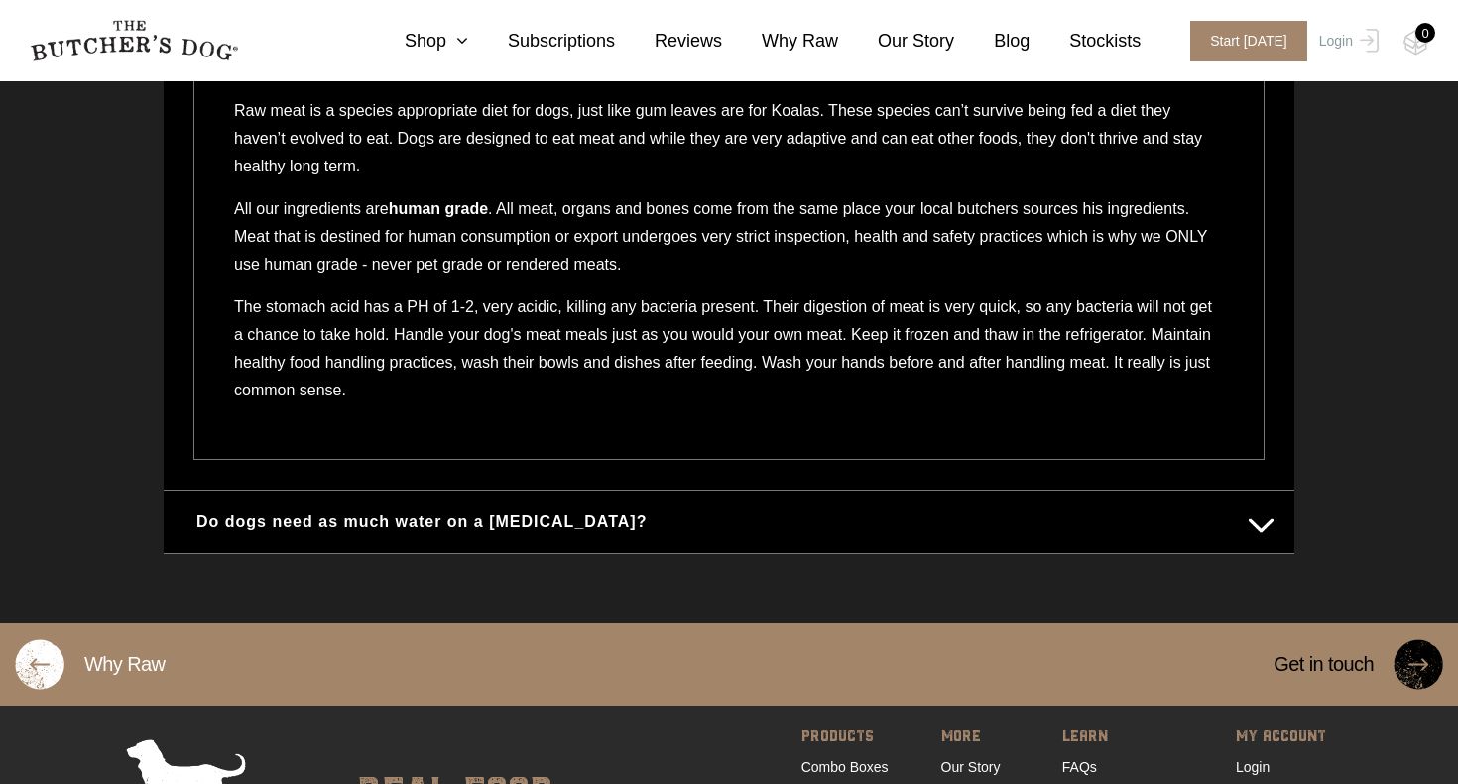
click at [287, 530] on button "Do dogs need as much water on a [MEDICAL_DATA]?" at bounding box center [728, 522] width 1091 height 39
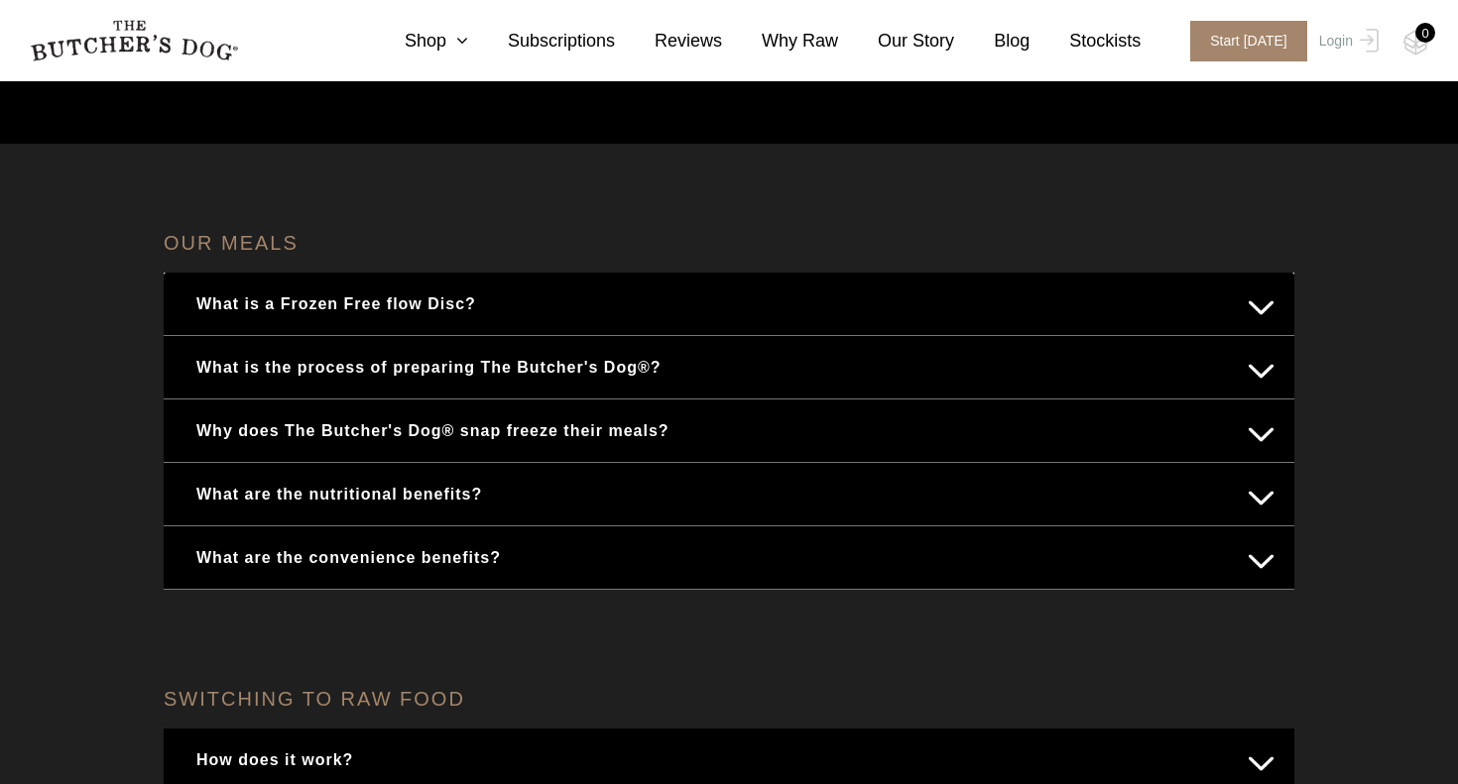
scroll to position [0, 0]
